Goal: Task Accomplishment & Management: Use online tool/utility

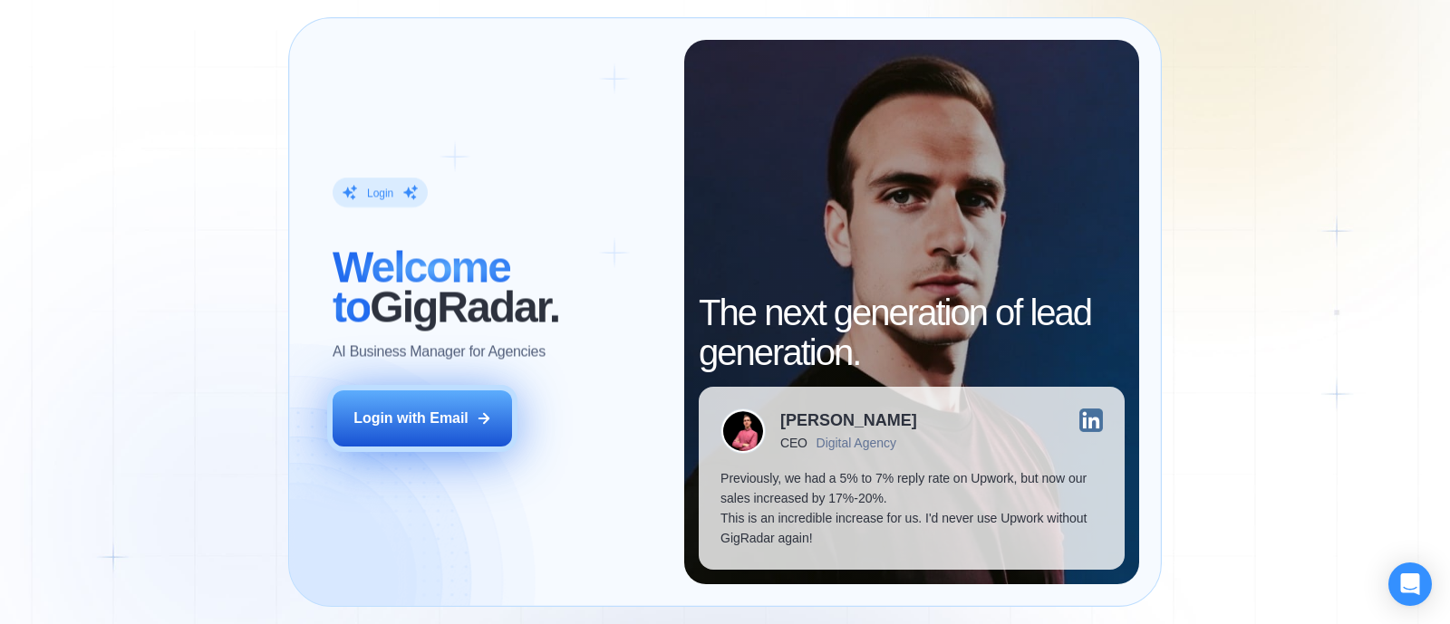
click at [427, 428] on div "Login with Email" at bounding box center [410, 419] width 115 height 20
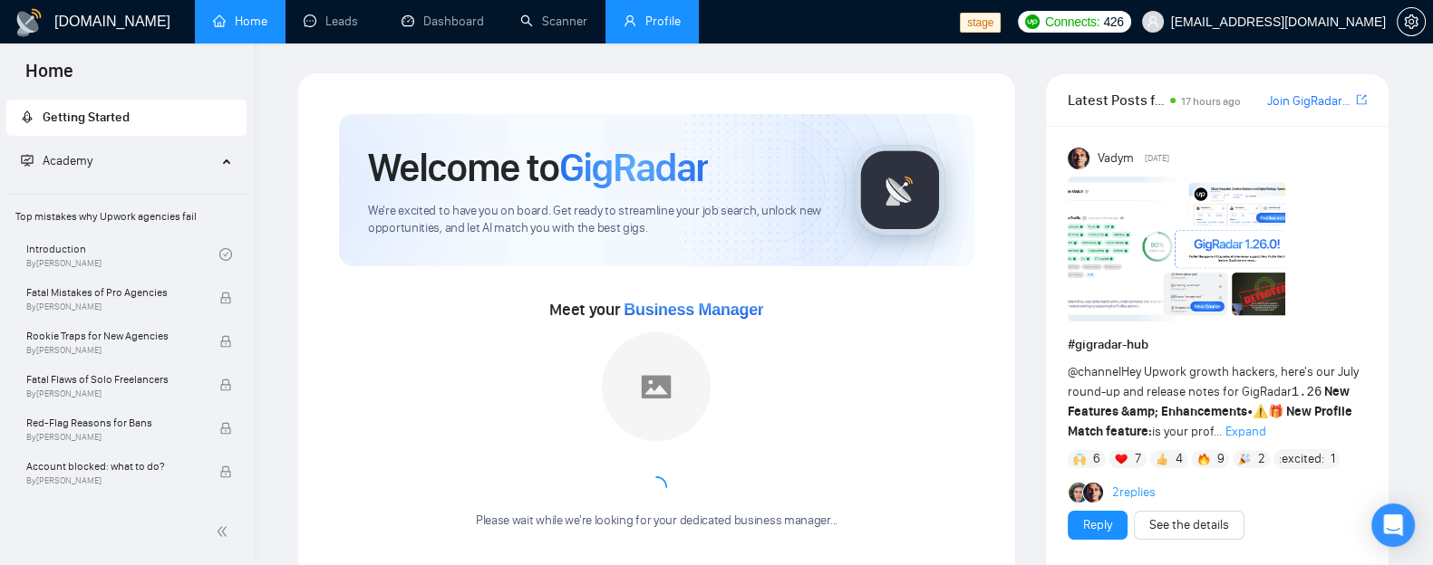
click at [646, 29] on link "Profile" at bounding box center [651, 21] width 57 height 15
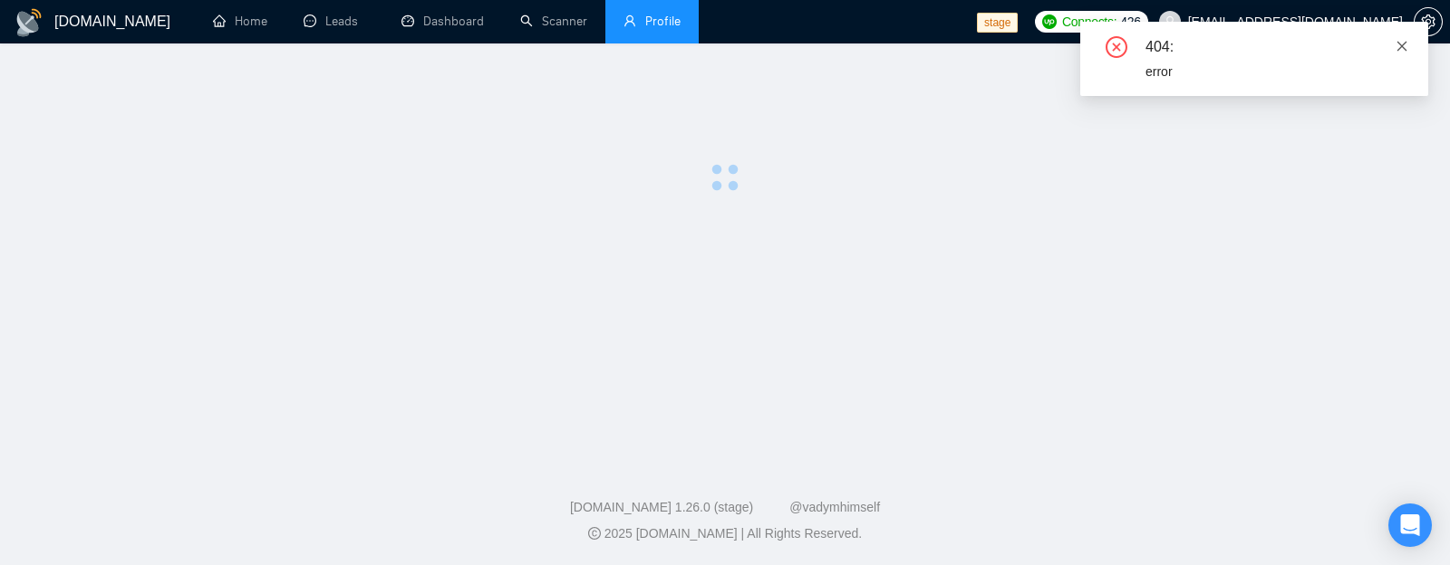
click at [1398, 43] on icon "close" at bounding box center [1402, 46] width 10 height 10
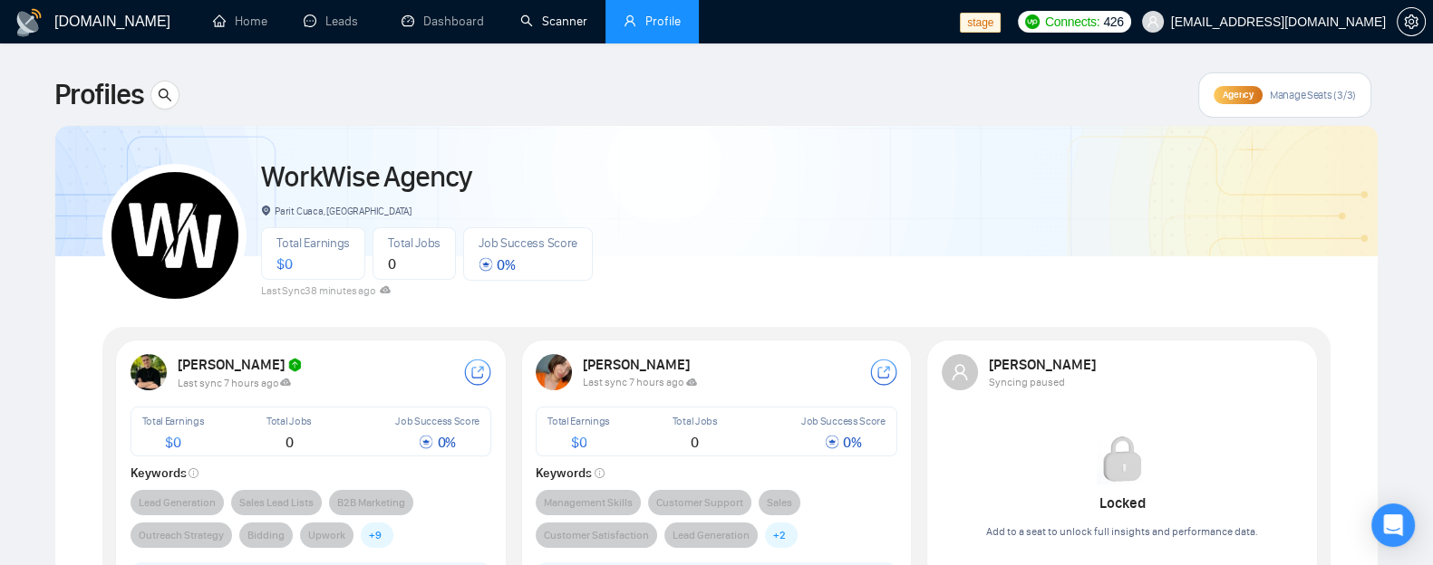
drag, startPoint x: 543, startPoint y: 33, endPoint x: 431, endPoint y: 230, distance: 226.8
click at [543, 29] on link "Scanner" at bounding box center [553, 21] width 67 height 15
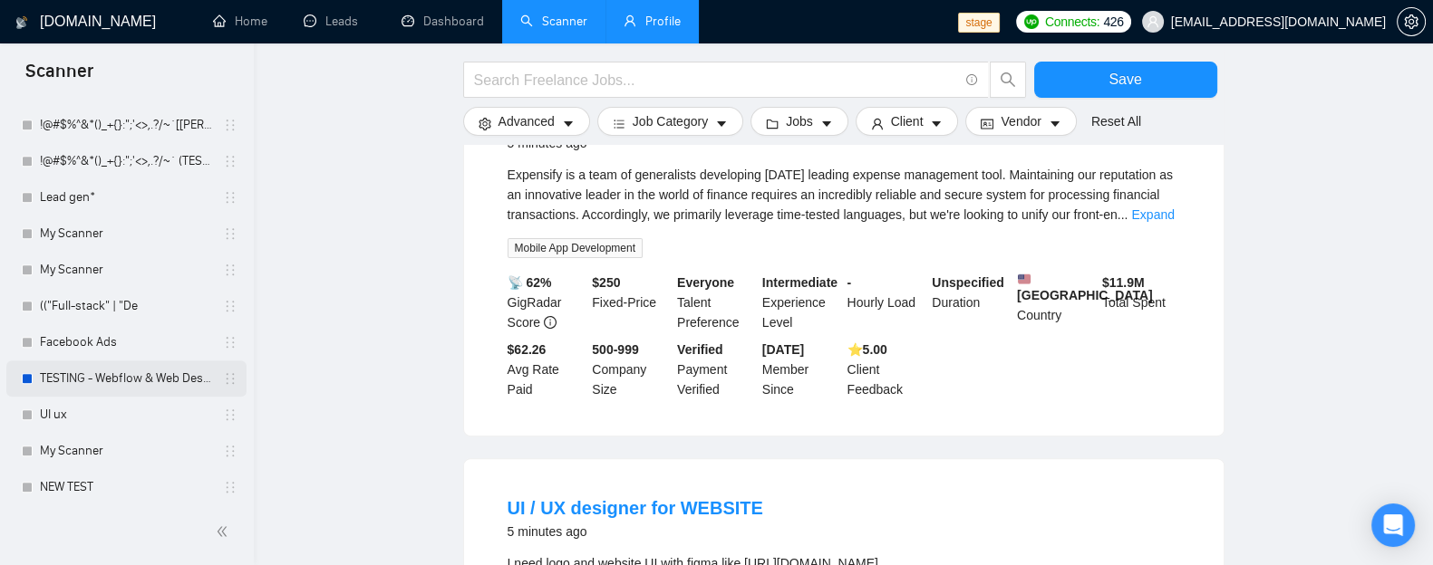
scroll to position [1821, 0]
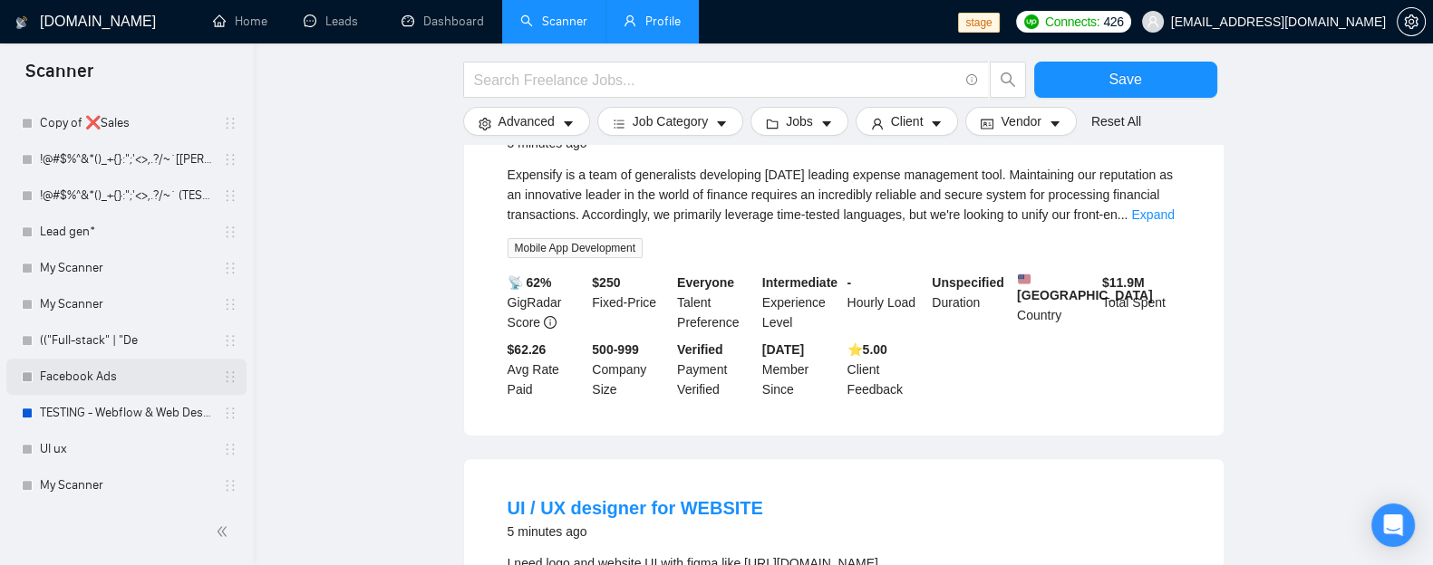
click at [111, 369] on link "Facebook Ads" at bounding box center [126, 377] width 172 height 36
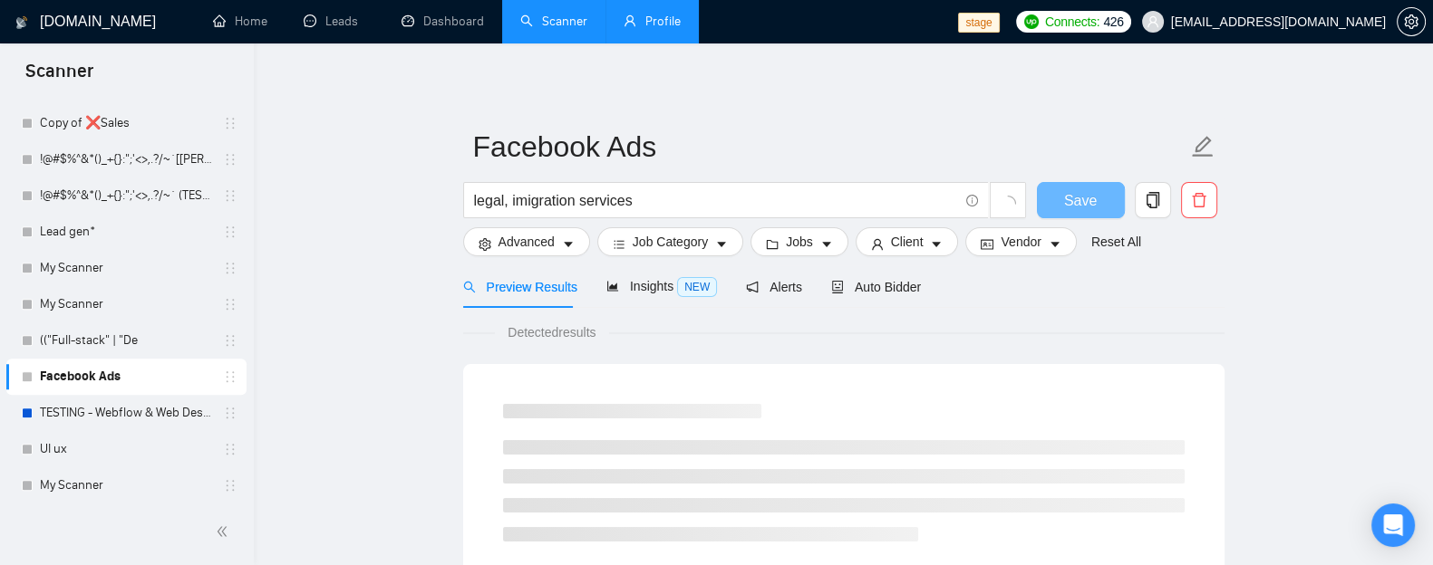
click at [648, 196] on input "legal, imigration services" at bounding box center [716, 200] width 484 height 23
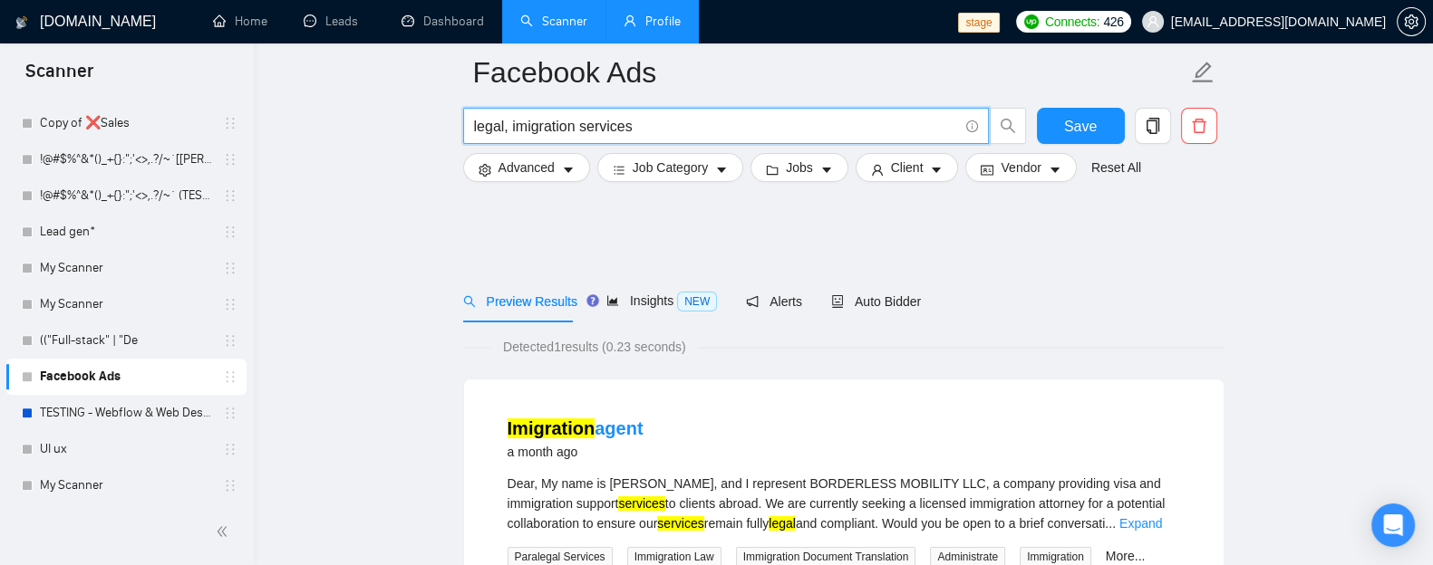
scroll to position [112, 0]
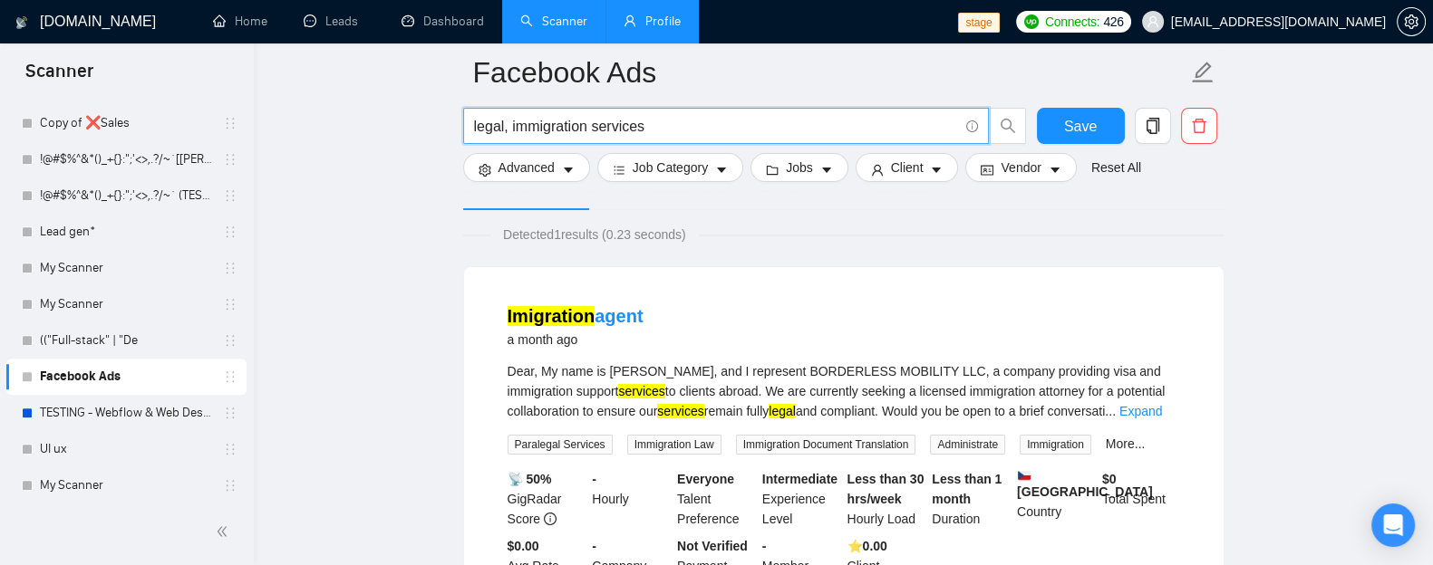
click at [652, 121] on input "legal, immigration services" at bounding box center [716, 126] width 484 height 23
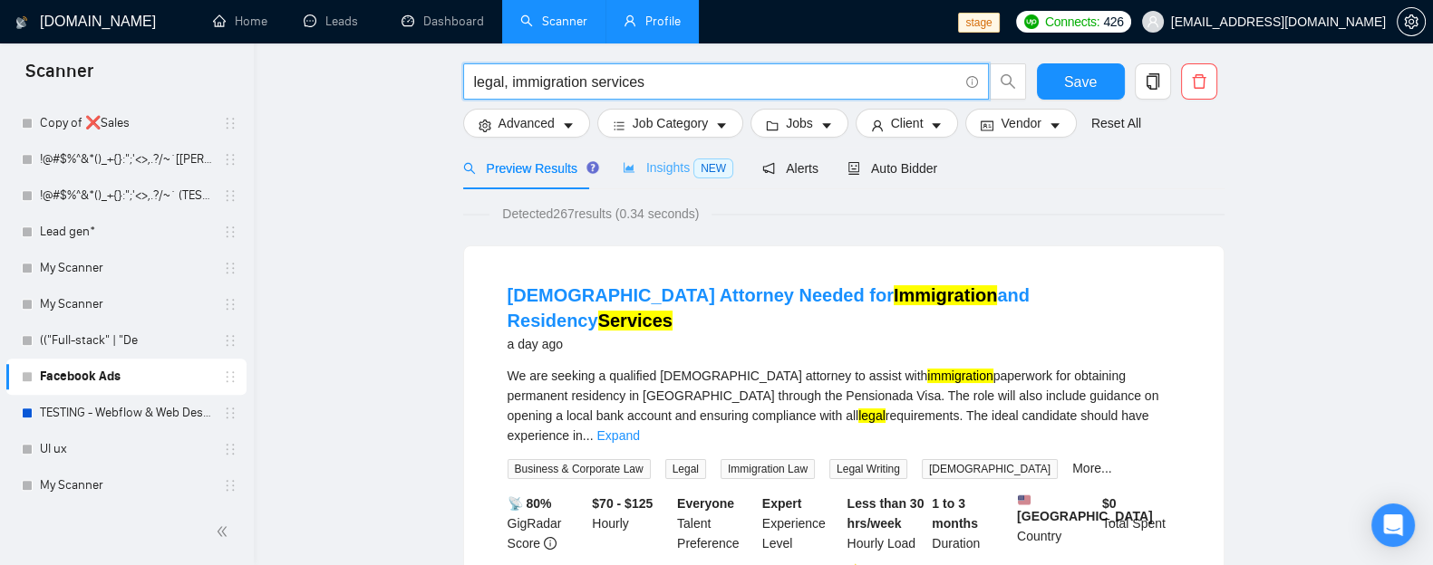
scroll to position [0, 0]
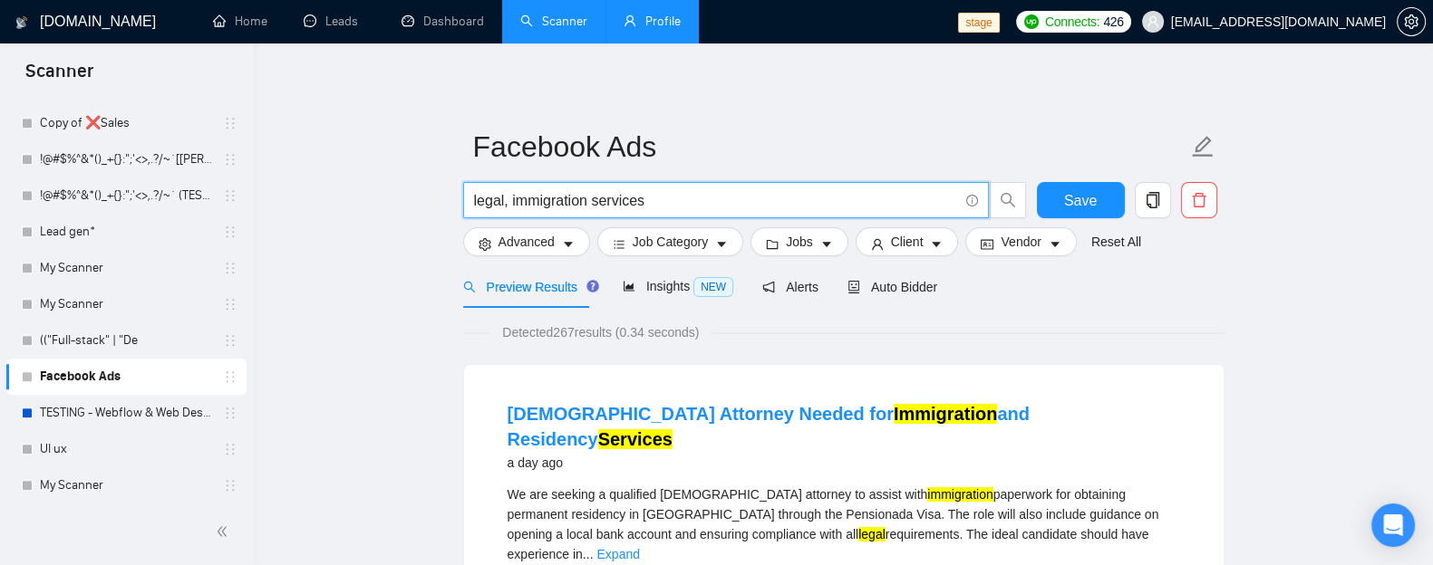
type input "legal, immigration services"
click at [657, 290] on span "Insights NEW" at bounding box center [678, 286] width 111 height 14
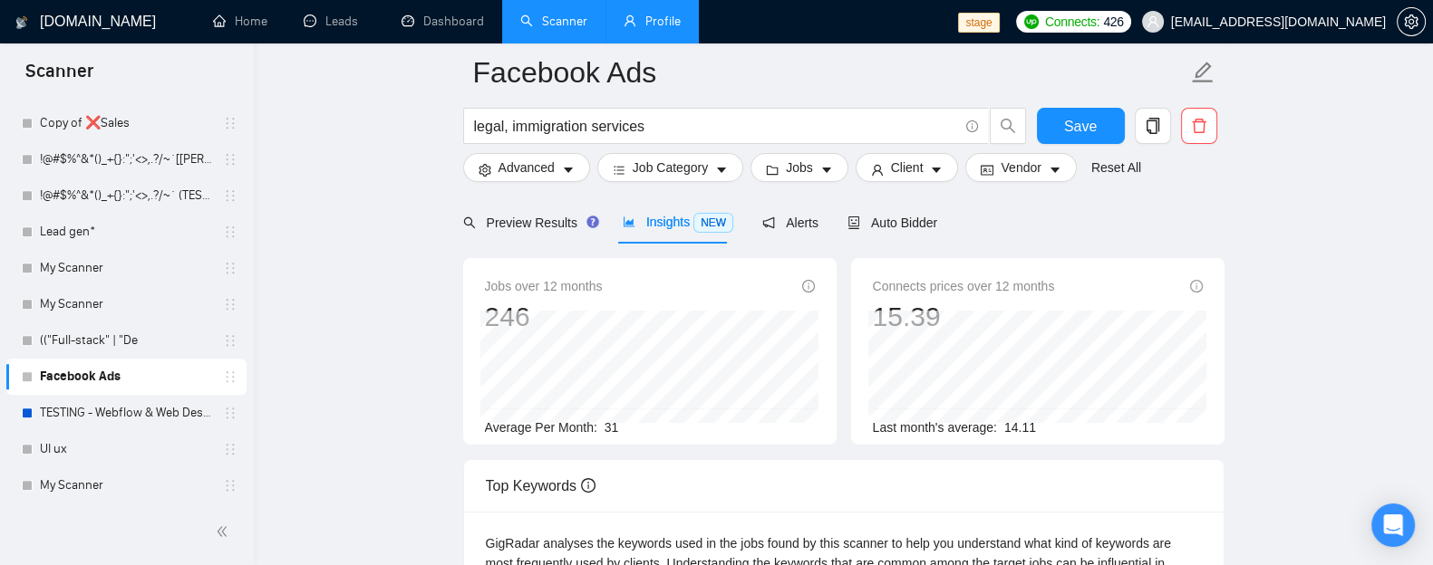
scroll to position [112, 0]
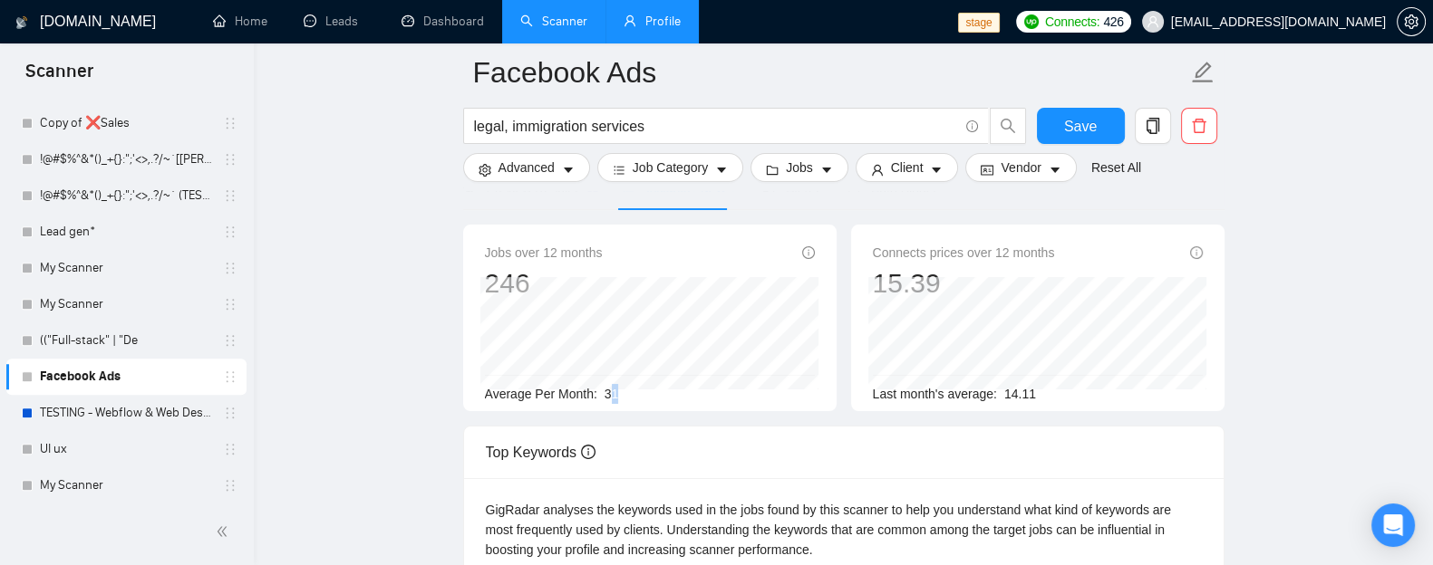
drag, startPoint x: 607, startPoint y: 391, endPoint x: 617, endPoint y: 391, distance: 10.0
click at [617, 391] on div "Average Per Month: 31" at bounding box center [650, 394] width 330 height 20
click at [621, 391] on div "Average Per Month: 31" at bounding box center [650, 394] width 330 height 20
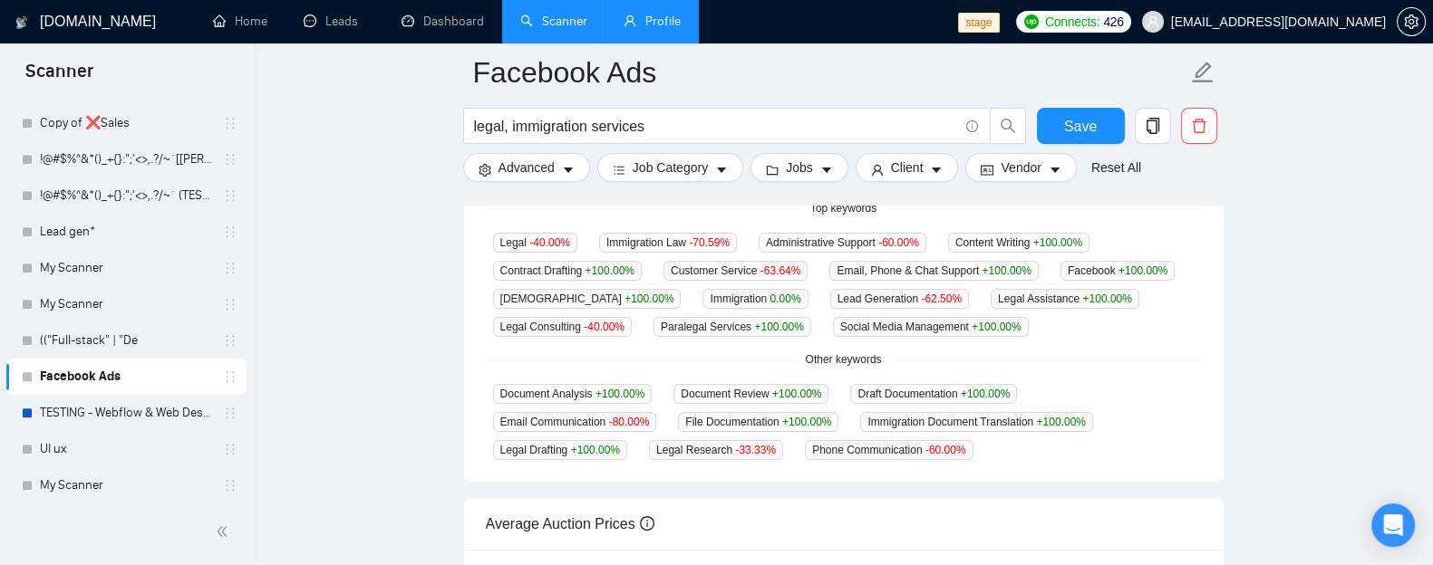
scroll to position [452, 0]
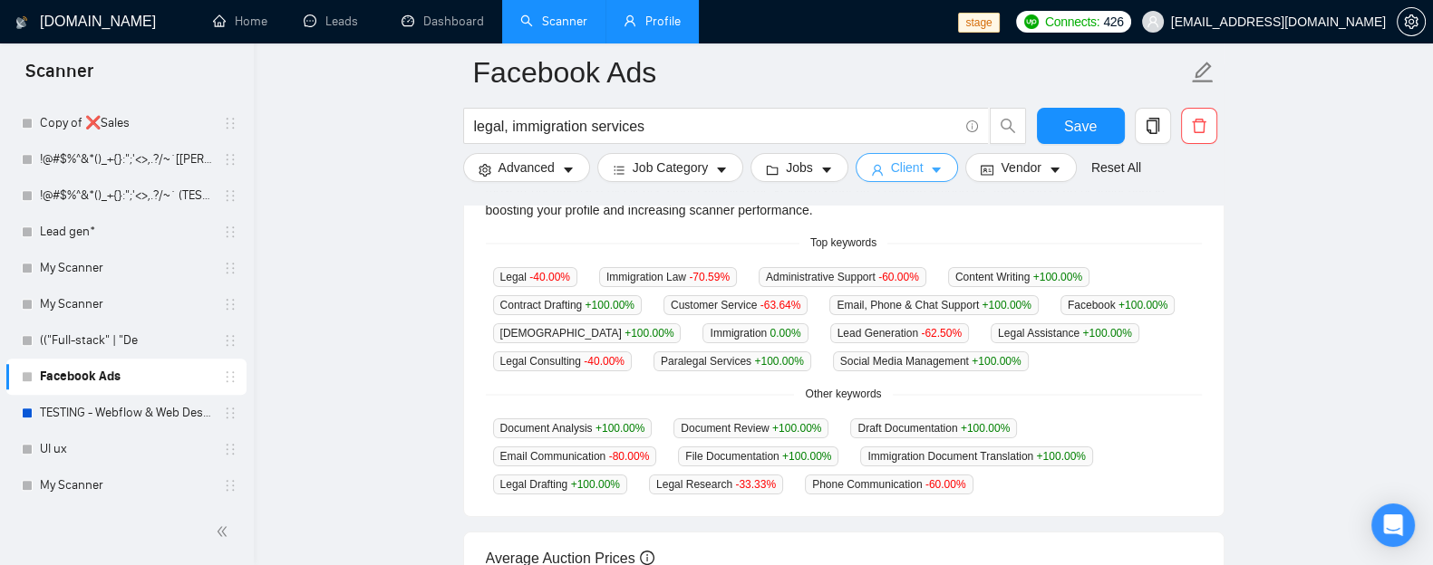
click at [910, 173] on span "Client" at bounding box center [907, 168] width 33 height 20
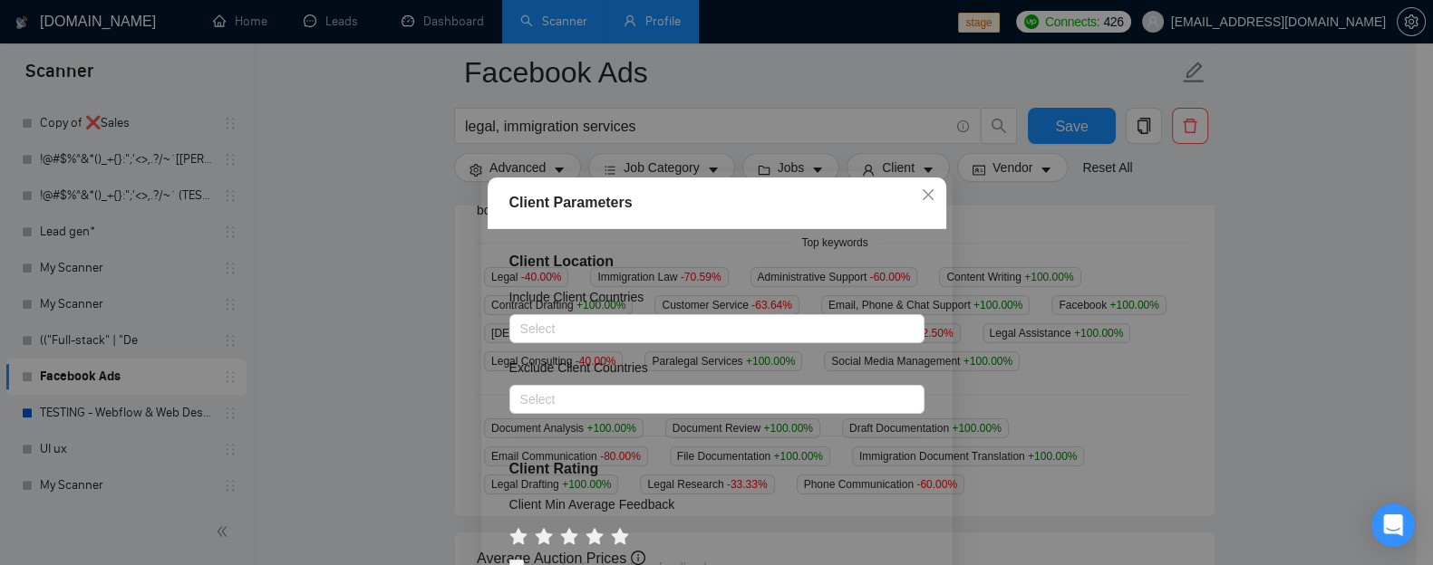
scroll to position [226, 0]
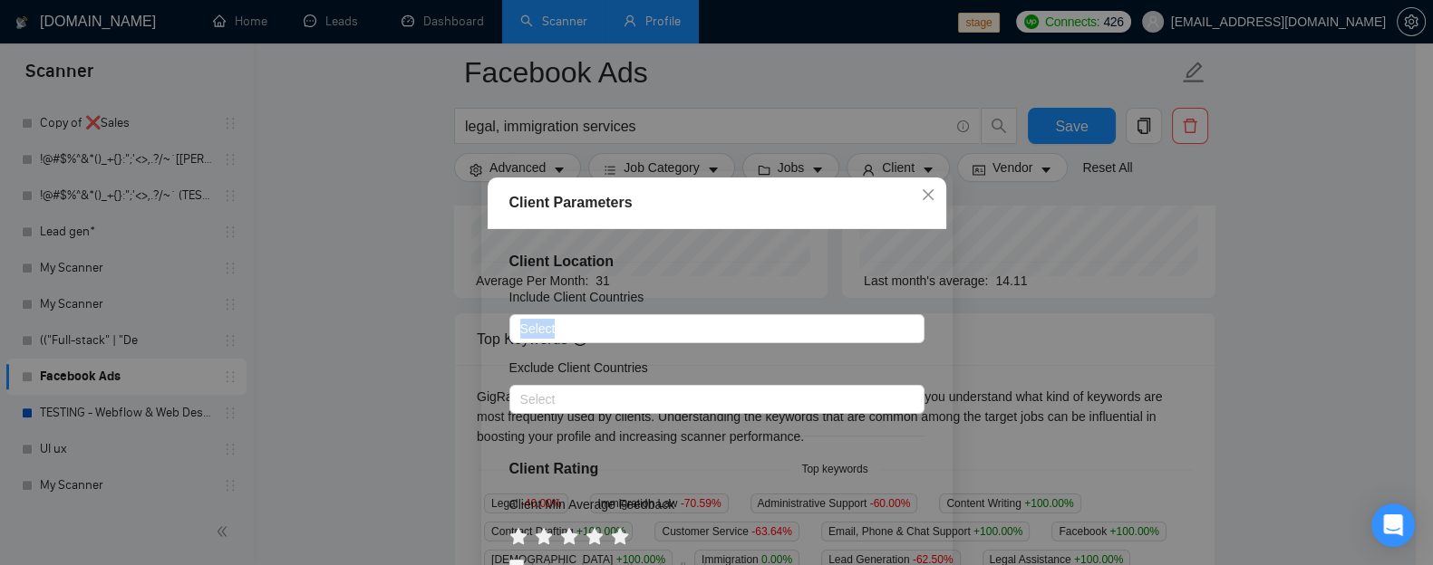
click at [933, 333] on div "Client Location Include Client Countries Select Exclude Client Countries Select…" at bounding box center [717, 427] width 459 height 396
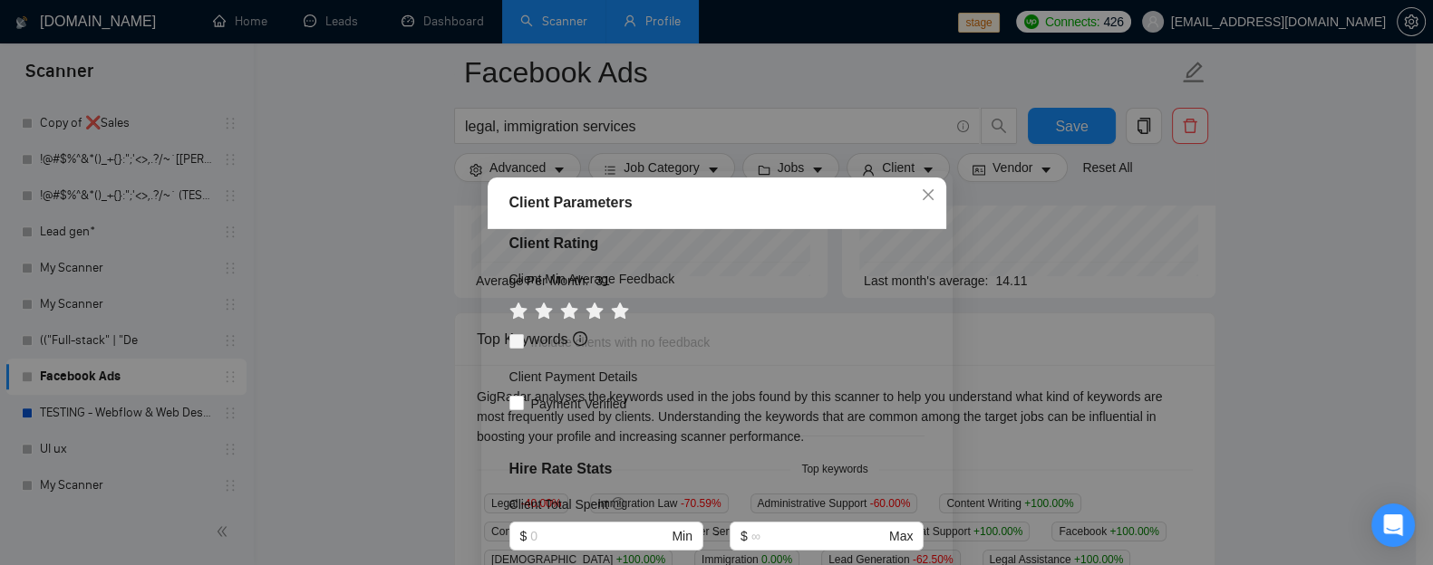
click at [787, 327] on div "Client Location Include Client Countries Select Exclude Client Countries Select…" at bounding box center [717, 427] width 459 height 396
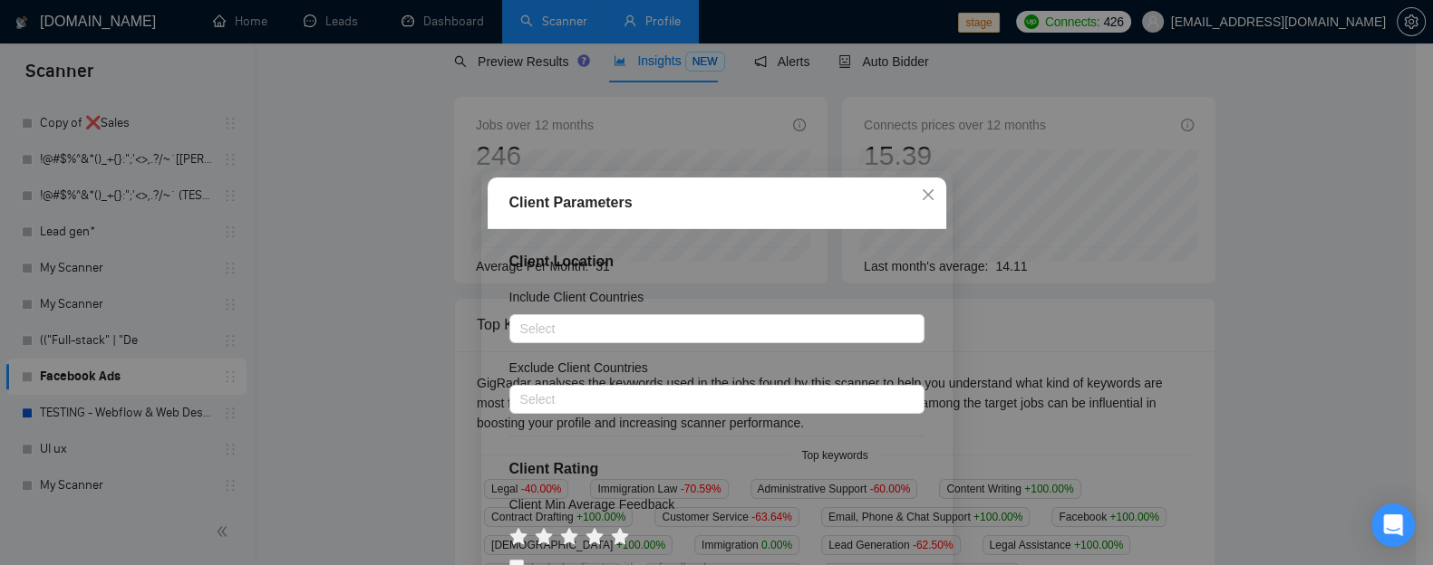
scroll to position [0, 0]
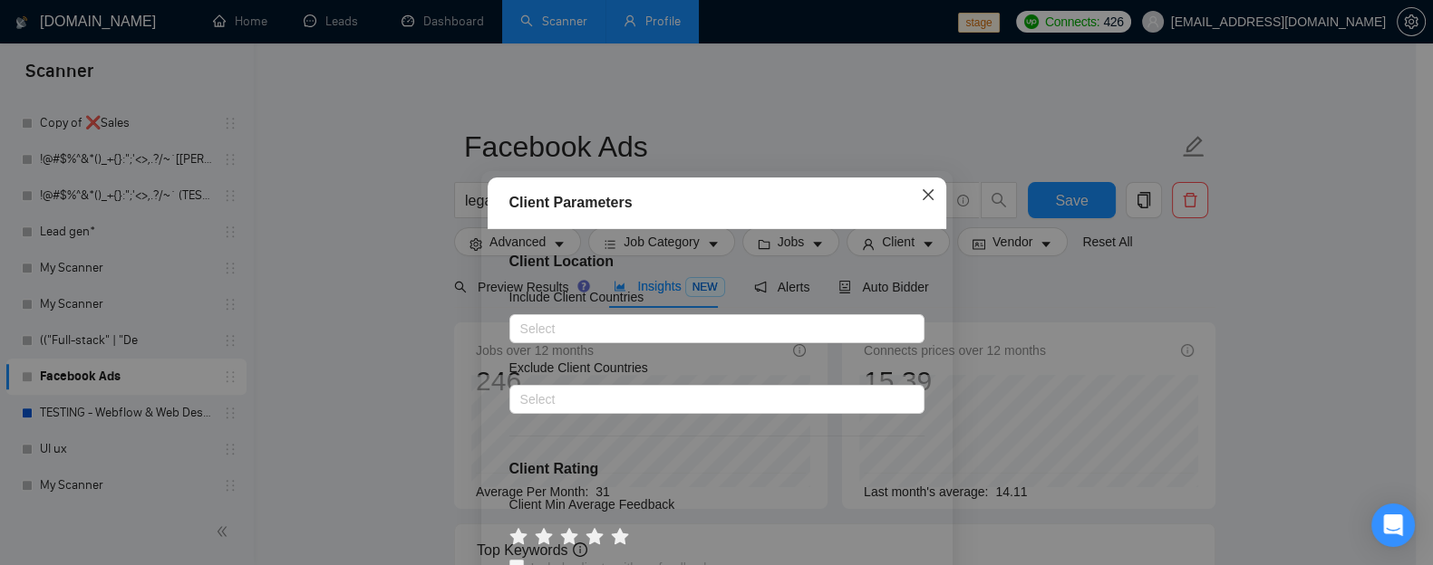
click at [925, 199] on icon "close" at bounding box center [928, 195] width 14 height 14
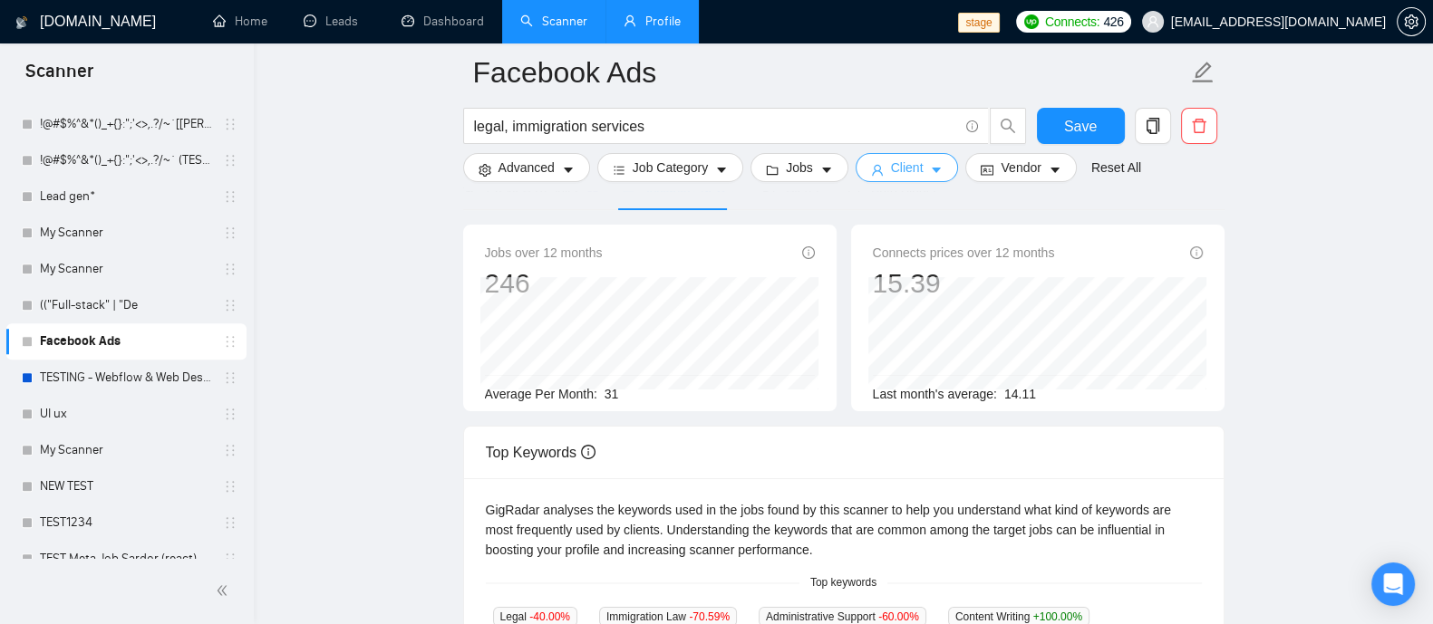
scroll to position [1875, 0]
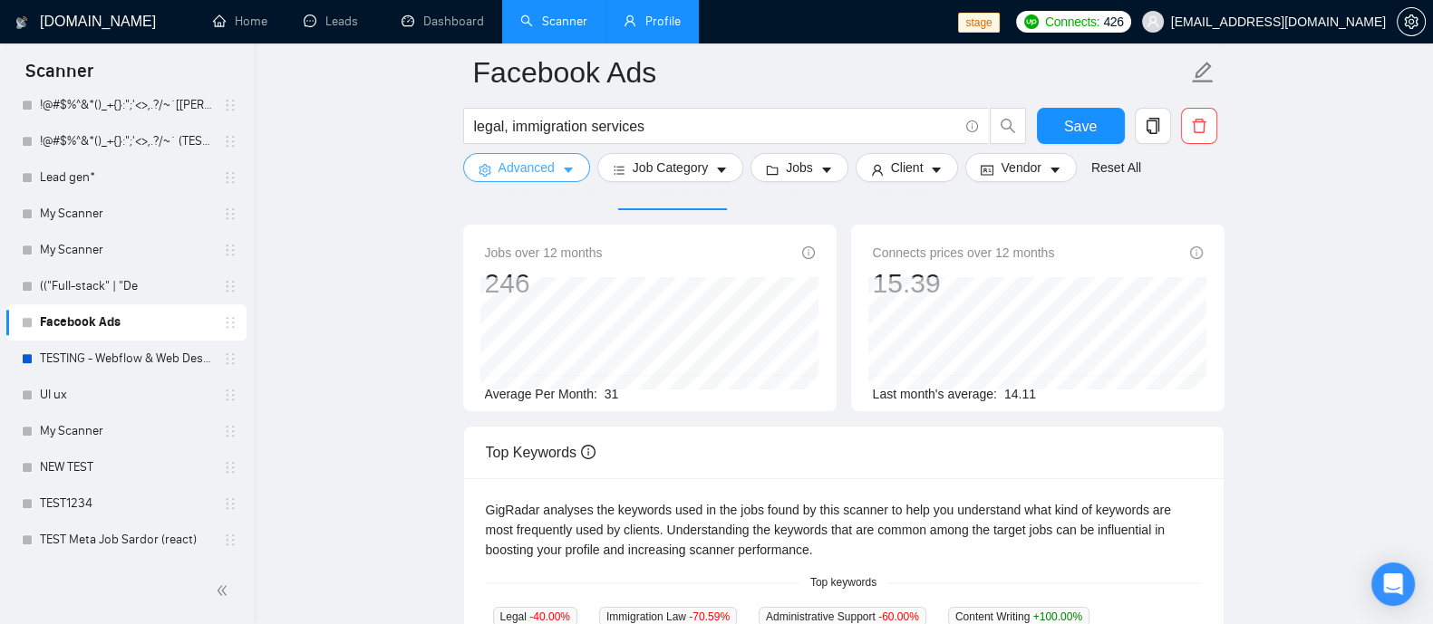
click at [539, 169] on span "Advanced" at bounding box center [526, 168] width 56 height 20
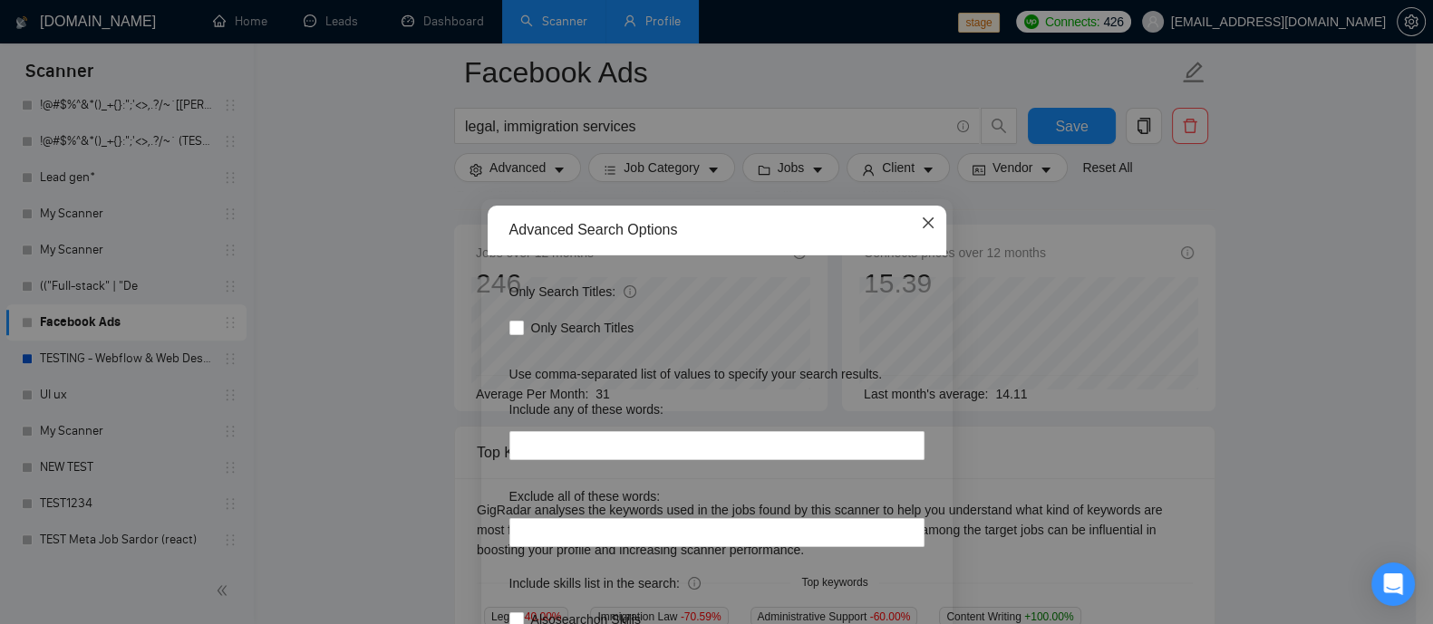
click at [921, 228] on icon "close" at bounding box center [928, 223] width 14 height 14
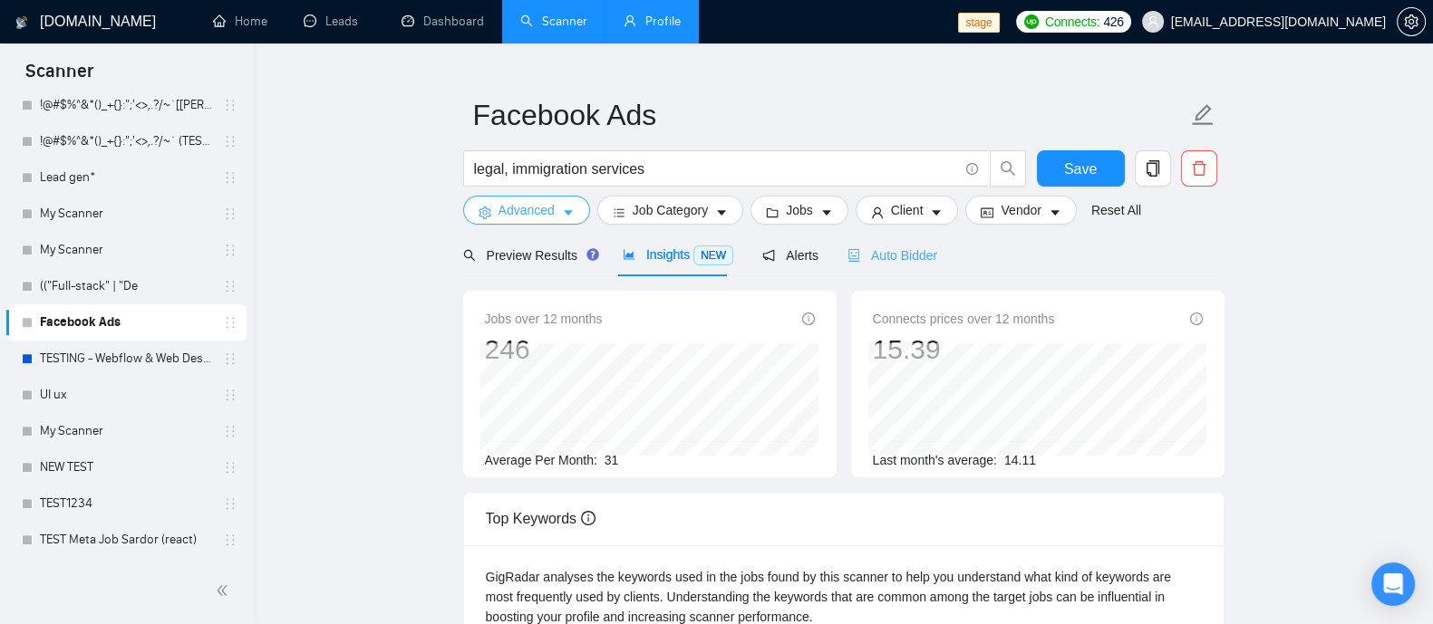
scroll to position [0, 0]
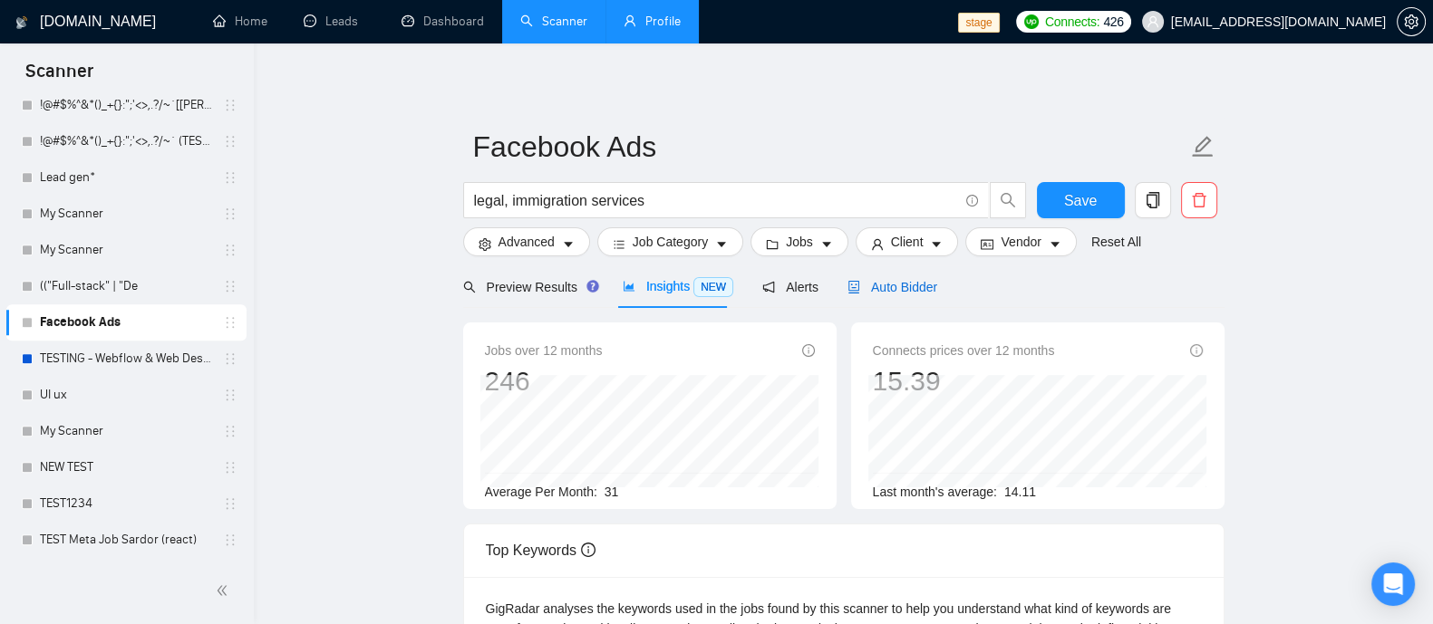
drag, startPoint x: 871, startPoint y: 287, endPoint x: 996, endPoint y: 317, distance: 128.6
click at [871, 287] on span "Auto Bidder" at bounding box center [892, 287] width 90 height 14
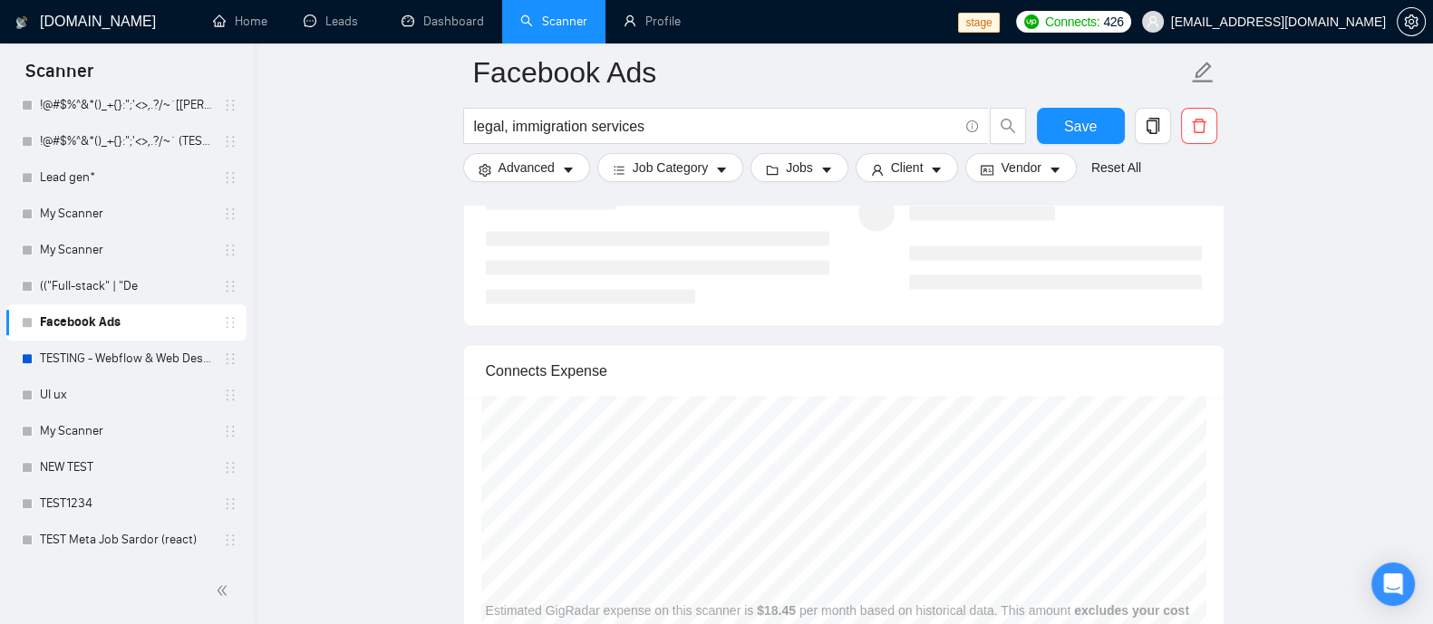
scroll to position [3738, 0]
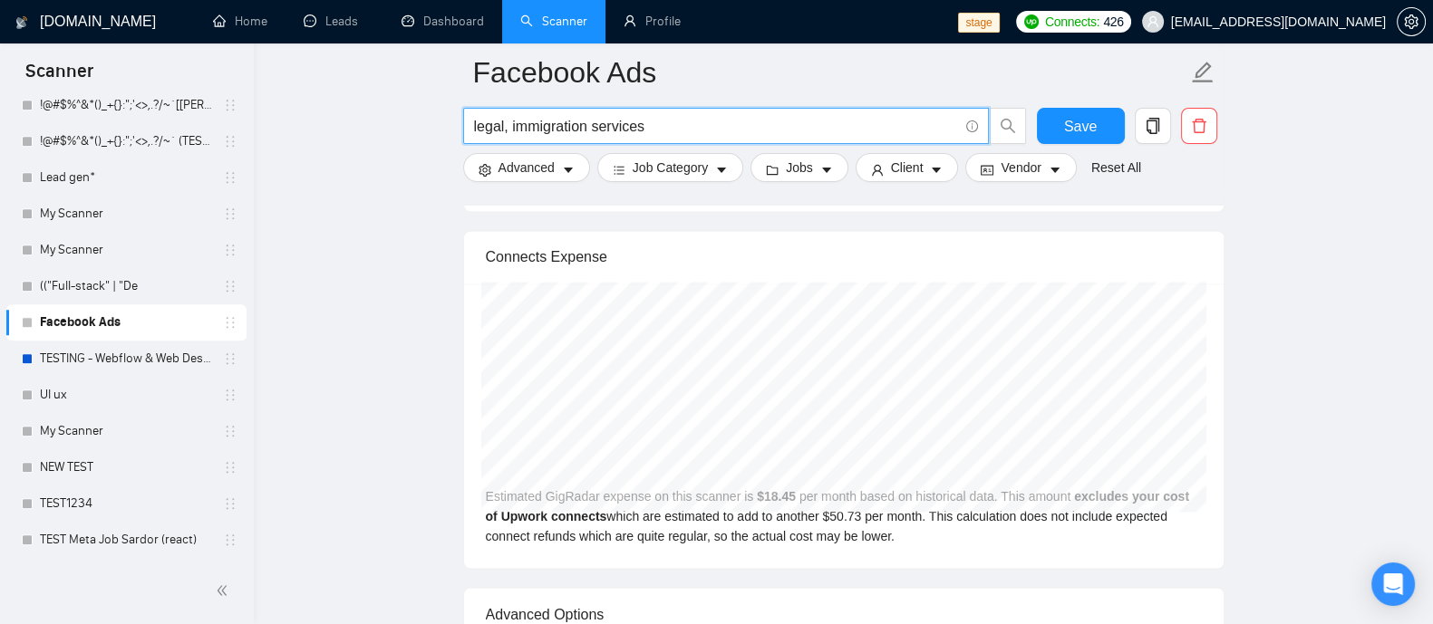
drag, startPoint x: 511, startPoint y: 125, endPoint x: 472, endPoint y: 121, distance: 39.1
click at [474, 121] on input "legal, immigration services" at bounding box center [716, 126] width 484 height 23
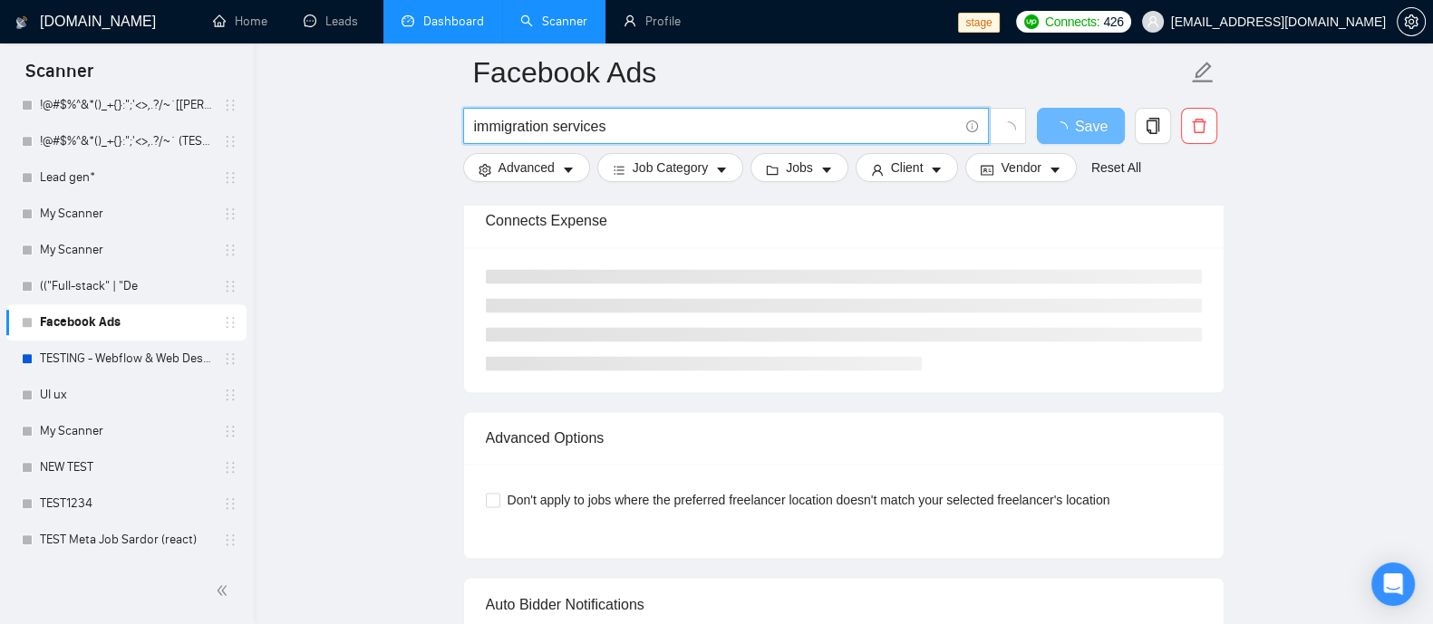
type input "immigration services"
